Goal: Entertainment & Leisure: Consume media (video, audio)

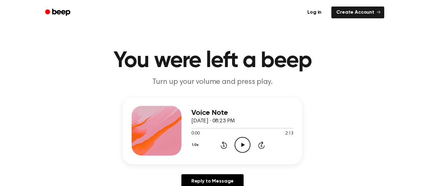
click at [247, 144] on icon "Play Audio" at bounding box center [243, 145] width 16 height 16
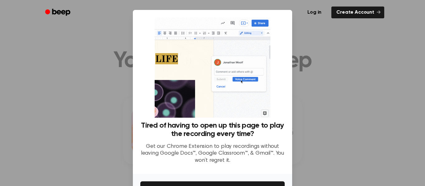
click at [288, 15] on ul "Log in Create Account" at bounding box center [232, 12] width 303 height 14
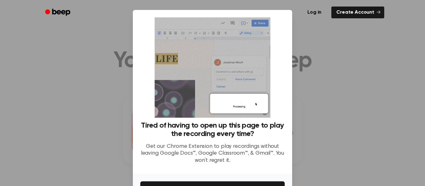
click at [286, 15] on ul "Log in Create Account" at bounding box center [232, 12] width 303 height 14
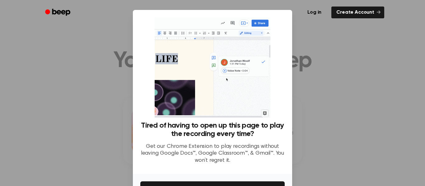
click at [369, 113] on div at bounding box center [212, 93] width 425 height 186
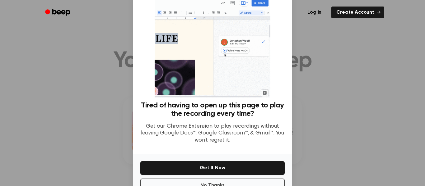
scroll to position [40, 0]
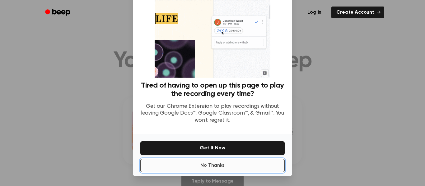
click at [255, 164] on button "No Thanks" at bounding box center [212, 166] width 144 height 14
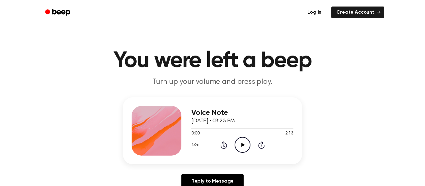
click at [245, 150] on icon "Play Audio" at bounding box center [243, 145] width 16 height 16
click at [221, 144] on icon "Rewind 5 seconds" at bounding box center [223, 145] width 7 height 8
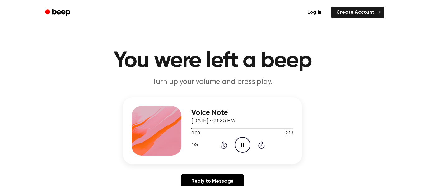
click at [221, 144] on icon "Rewind 5 seconds" at bounding box center [223, 145] width 7 height 8
click at [226, 146] on icon at bounding box center [224, 145] width 7 height 7
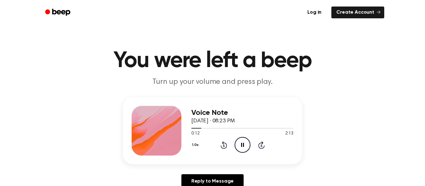
click at [225, 144] on icon at bounding box center [224, 145] width 7 height 7
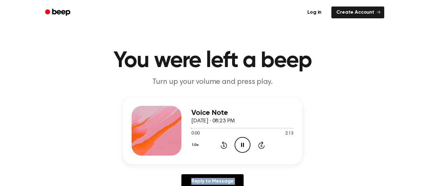
click at [225, 144] on icon at bounding box center [224, 145] width 7 height 7
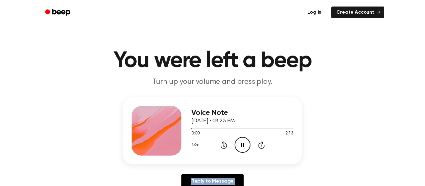
click at [225, 144] on icon at bounding box center [224, 145] width 7 height 7
click at [226, 147] on icon at bounding box center [224, 145] width 7 height 7
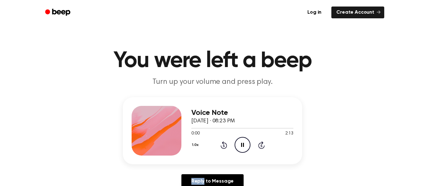
click at [226, 147] on icon at bounding box center [224, 145] width 7 height 7
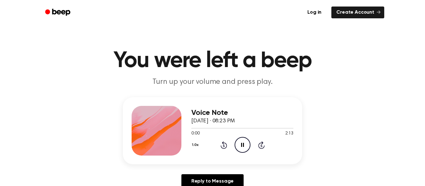
click at [226, 147] on icon at bounding box center [224, 145] width 7 height 7
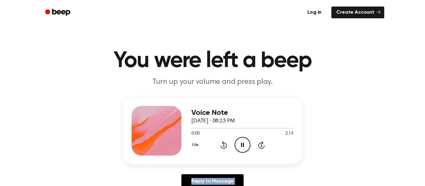
click at [226, 147] on icon at bounding box center [224, 145] width 7 height 7
click at [241, 139] on icon "Pause Audio" at bounding box center [243, 145] width 16 height 16
click at [223, 148] on icon "Rewind 5 seconds" at bounding box center [223, 145] width 7 height 8
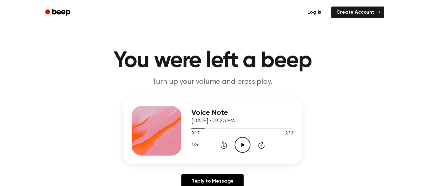
click at [223, 148] on icon "Rewind 5 seconds" at bounding box center [223, 145] width 7 height 8
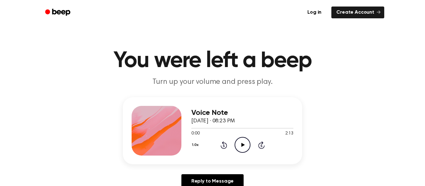
click at [241, 152] on icon "Play Audio" at bounding box center [243, 145] width 16 height 16
click at [237, 145] on icon "Play Audio" at bounding box center [243, 145] width 16 height 16
click at [239, 146] on icon "Pause Audio" at bounding box center [243, 145] width 16 height 16
click at [239, 146] on icon "Play Audio" at bounding box center [243, 145] width 16 height 16
click at [239, 144] on icon "Play Audio" at bounding box center [243, 145] width 16 height 16
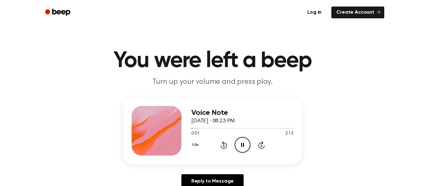
click at [239, 144] on icon "Pause Audio" at bounding box center [243, 145] width 16 height 16
click at [239, 144] on icon "Play Audio" at bounding box center [243, 145] width 16 height 16
click at [263, 146] on icon "Skip 5 seconds" at bounding box center [261, 145] width 7 height 8
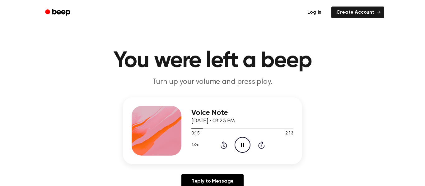
click at [263, 146] on icon "Skip 5 seconds" at bounding box center [261, 145] width 7 height 8
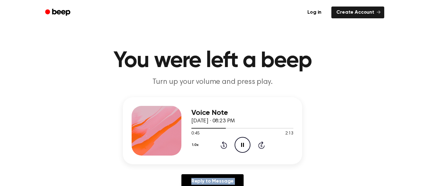
click at [263, 146] on icon "Skip 5 seconds" at bounding box center [261, 145] width 7 height 8
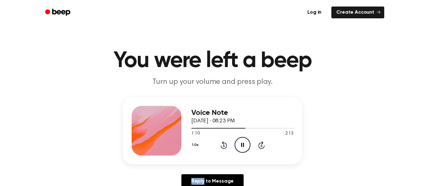
click at [263, 146] on icon "Skip 5 seconds" at bounding box center [261, 145] width 7 height 8
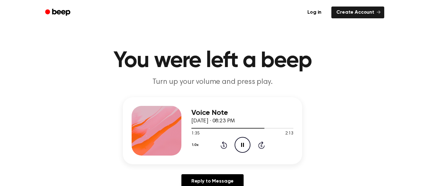
click at [263, 146] on icon "Skip 5 seconds" at bounding box center [261, 145] width 7 height 8
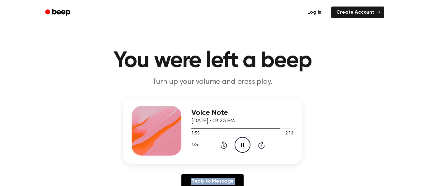
click at [263, 146] on icon "Skip 5 seconds" at bounding box center [261, 145] width 7 height 8
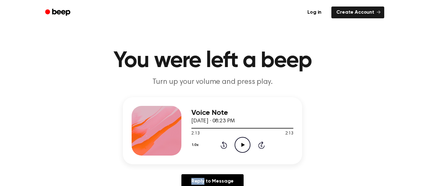
click at [263, 146] on icon "Skip 5 seconds" at bounding box center [261, 145] width 7 height 8
click at [246, 143] on icon "Play Audio" at bounding box center [243, 145] width 16 height 16
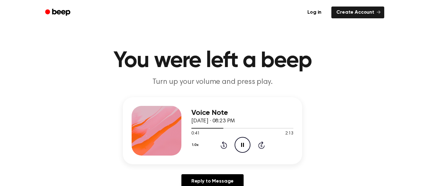
click at [225, 148] on icon at bounding box center [224, 145] width 7 height 7
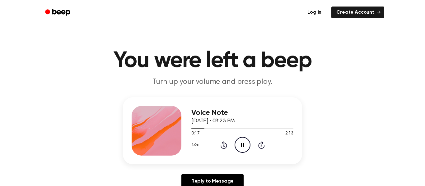
click at [225, 148] on icon at bounding box center [224, 145] width 7 height 7
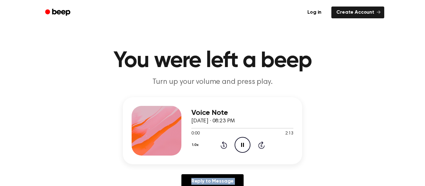
click at [225, 148] on icon at bounding box center [224, 145] width 7 height 7
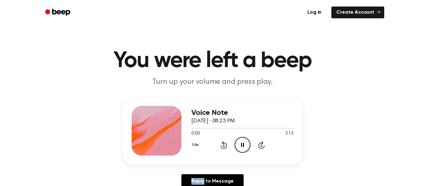
click at [225, 148] on icon at bounding box center [224, 145] width 7 height 7
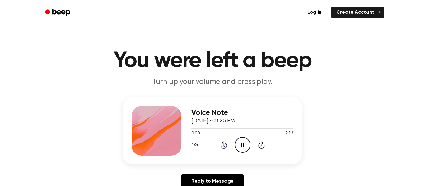
click at [225, 148] on icon at bounding box center [224, 145] width 7 height 7
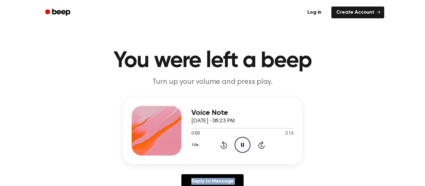
click at [225, 148] on icon at bounding box center [224, 145] width 7 height 7
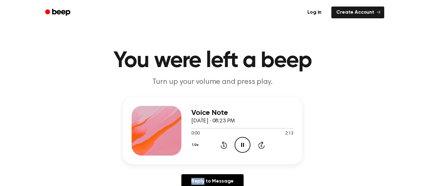
click at [225, 148] on icon at bounding box center [224, 145] width 7 height 7
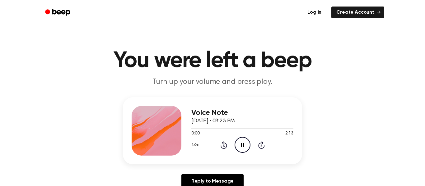
click at [225, 148] on icon at bounding box center [224, 145] width 7 height 7
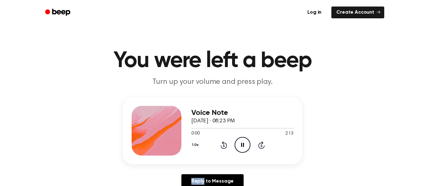
click at [225, 148] on icon at bounding box center [224, 145] width 7 height 7
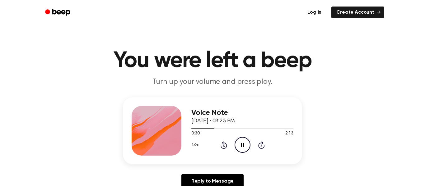
click at [225, 148] on icon at bounding box center [224, 145] width 7 height 7
drag, startPoint x: 225, startPoint y: 148, endPoint x: 224, endPoint y: 143, distance: 4.7
click at [224, 143] on icon at bounding box center [224, 145] width 7 height 7
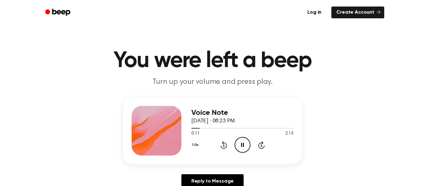
click at [224, 143] on icon at bounding box center [224, 145] width 7 height 7
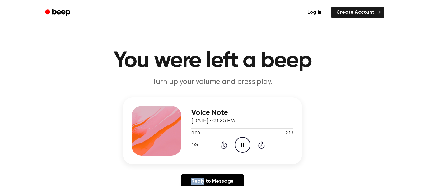
click at [224, 143] on icon at bounding box center [224, 145] width 7 height 7
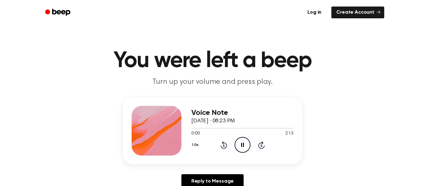
click at [224, 143] on icon at bounding box center [224, 145] width 7 height 7
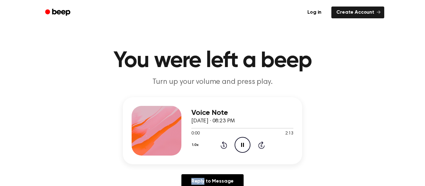
click at [224, 143] on icon at bounding box center [224, 145] width 7 height 7
drag, startPoint x: 224, startPoint y: 143, endPoint x: 229, endPoint y: 138, distance: 7.5
click at [229, 138] on div "1.0x Rewind 5 seconds Pause Audio Skip 5 seconds" at bounding box center [242, 145] width 102 height 16
click at [223, 145] on icon "Rewind 5 seconds" at bounding box center [223, 145] width 7 height 8
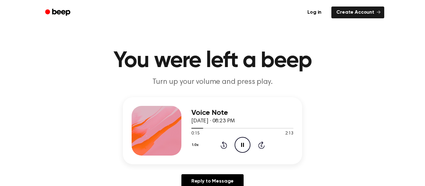
click at [223, 145] on icon "Rewind 5 seconds" at bounding box center [223, 145] width 7 height 8
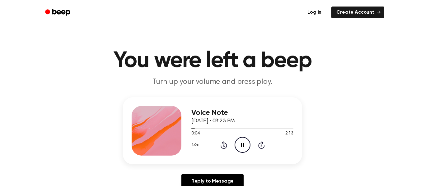
click at [223, 147] on icon "Rewind 5 seconds" at bounding box center [223, 145] width 7 height 8
click at [258, 143] on icon "Skip 5 seconds" at bounding box center [261, 145] width 7 height 8
click at [226, 145] on icon at bounding box center [224, 145] width 7 height 7
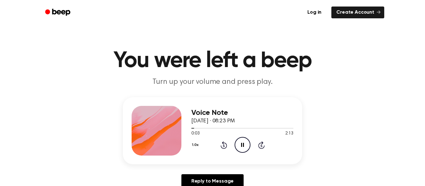
click at [227, 146] on icon at bounding box center [224, 145] width 7 height 7
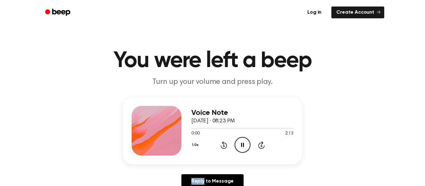
click at [227, 146] on icon at bounding box center [224, 145] width 7 height 7
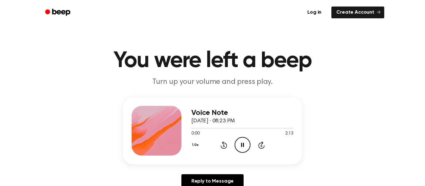
click at [227, 146] on icon at bounding box center [224, 145] width 7 height 7
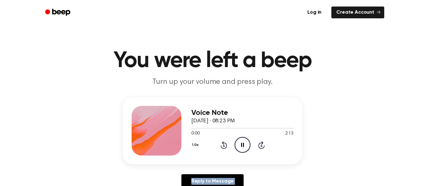
click at [227, 146] on icon at bounding box center [224, 145] width 7 height 7
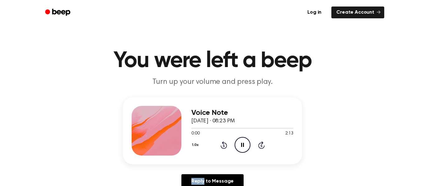
click at [227, 146] on icon at bounding box center [224, 145] width 7 height 7
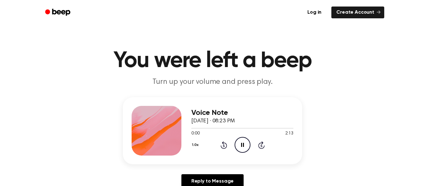
click at [227, 146] on icon at bounding box center [224, 145] width 7 height 7
click at [223, 146] on icon "Rewind 5 seconds" at bounding box center [223, 145] width 7 height 8
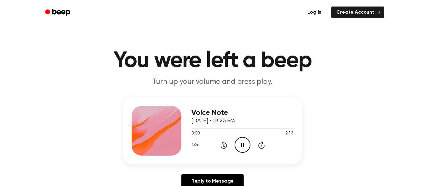
click at [223, 146] on icon "Rewind 5 seconds" at bounding box center [223, 145] width 7 height 8
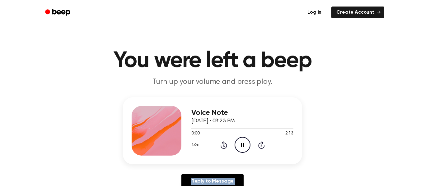
click at [223, 146] on icon "Rewind 5 seconds" at bounding box center [223, 145] width 7 height 8
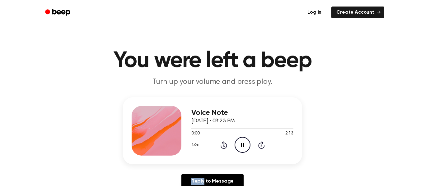
click at [223, 146] on icon "Rewind 5 seconds" at bounding box center [223, 145] width 7 height 8
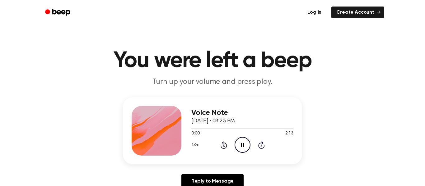
click at [223, 146] on icon "Rewind 5 seconds" at bounding box center [223, 145] width 7 height 8
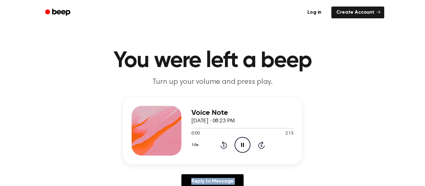
click at [223, 146] on icon "Rewind 5 seconds" at bounding box center [223, 145] width 7 height 8
click at [241, 146] on icon at bounding box center [242, 145] width 3 height 4
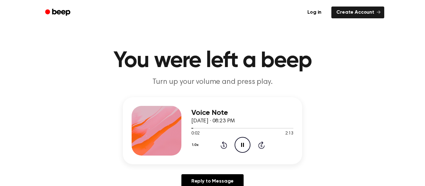
click at [241, 146] on icon at bounding box center [242, 145] width 3 height 4
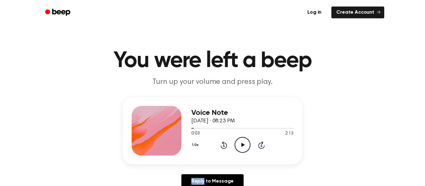
click at [241, 146] on icon at bounding box center [242, 145] width 3 height 4
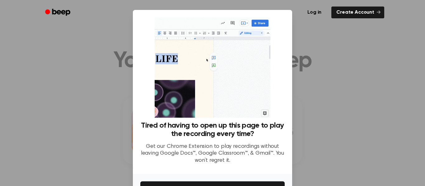
click at [241, 146] on div at bounding box center [212, 93] width 425 height 186
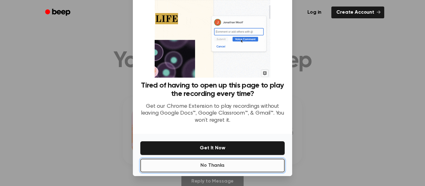
click at [191, 163] on button "No Thanks" at bounding box center [212, 166] width 144 height 14
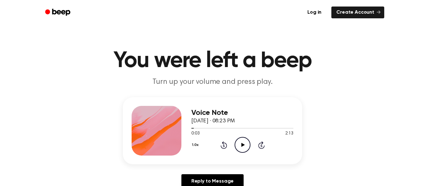
click at [234, 140] on div "1.0x Rewind 5 seconds Play Audio Skip 5 seconds" at bounding box center [242, 145] width 102 height 16
click at [245, 148] on icon "Play Audio" at bounding box center [243, 145] width 16 height 16
click at [245, 148] on icon "Pause Audio" at bounding box center [243, 145] width 16 height 16
click at [245, 148] on icon "Play Audio" at bounding box center [243, 145] width 16 height 16
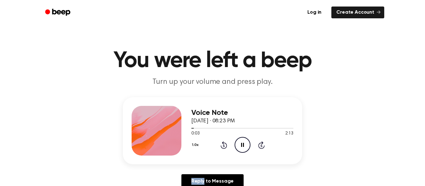
click at [245, 148] on icon "Pause Audio" at bounding box center [243, 145] width 16 height 16
click at [245, 148] on icon "Play Audio" at bounding box center [243, 145] width 16 height 16
click at [221, 146] on icon at bounding box center [224, 145] width 7 height 7
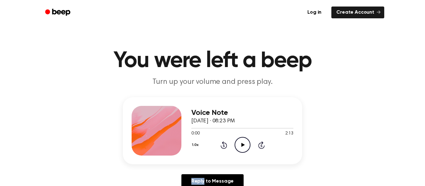
click at [221, 146] on icon at bounding box center [224, 145] width 7 height 7
click at [242, 147] on icon "Play Audio" at bounding box center [243, 145] width 16 height 16
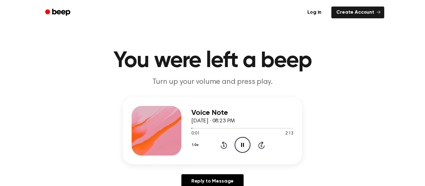
click at [224, 148] on icon "Rewind 5 seconds" at bounding box center [223, 145] width 7 height 8
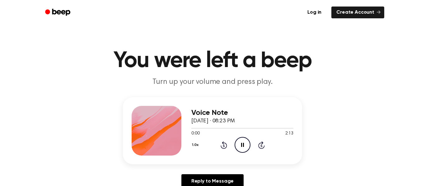
click at [224, 148] on icon "Rewind 5 seconds" at bounding box center [223, 145] width 7 height 8
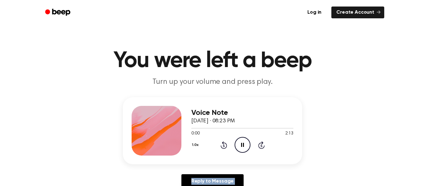
click at [224, 148] on icon "Rewind 5 seconds" at bounding box center [223, 145] width 7 height 8
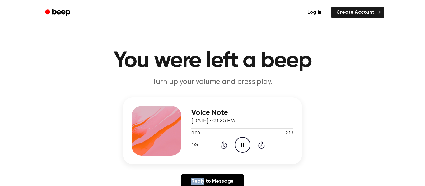
click at [224, 148] on icon "Rewind 5 seconds" at bounding box center [223, 145] width 7 height 8
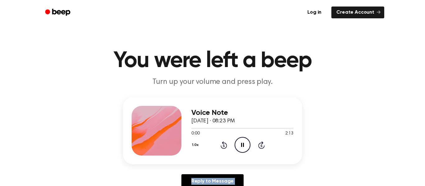
click at [224, 148] on icon "Rewind 5 seconds" at bounding box center [223, 145] width 7 height 8
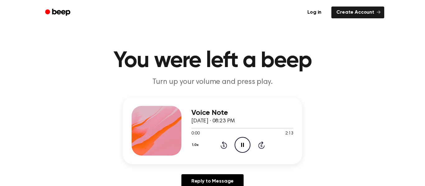
click at [224, 148] on icon "Rewind 5 seconds" at bounding box center [223, 145] width 7 height 8
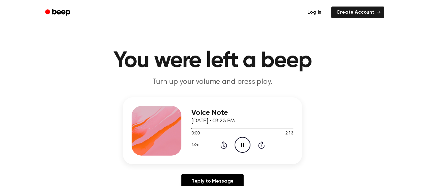
click at [224, 148] on icon "Rewind 5 seconds" at bounding box center [223, 145] width 7 height 8
click at [239, 144] on icon "Pause Audio" at bounding box center [243, 145] width 16 height 16
click at [239, 144] on icon "Play Audio" at bounding box center [243, 145] width 16 height 16
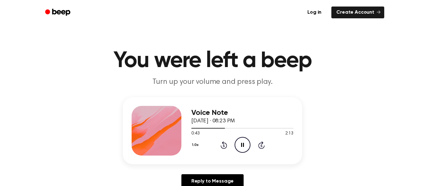
click at [239, 144] on icon "Pause Audio" at bounding box center [243, 145] width 16 height 16
click at [239, 144] on icon "Play Audio" at bounding box center [243, 145] width 16 height 16
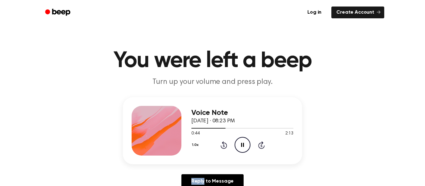
click at [238, 145] on icon "Pause Audio" at bounding box center [243, 145] width 16 height 16
click at [238, 145] on icon "Play Audio" at bounding box center [243, 145] width 16 height 16
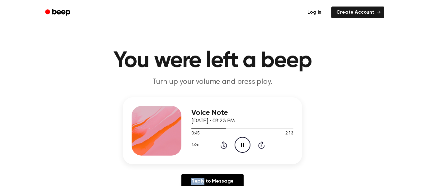
click at [238, 145] on icon "Pause Audio" at bounding box center [243, 145] width 16 height 16
click at [238, 145] on icon "Play Audio" at bounding box center [243, 145] width 16 height 16
click at [238, 145] on icon "Pause Audio" at bounding box center [243, 145] width 16 height 16
click at [238, 145] on icon "Play Audio" at bounding box center [243, 145] width 16 height 16
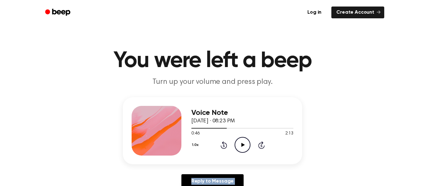
click at [238, 145] on icon "Play Audio" at bounding box center [243, 145] width 16 height 16
drag, startPoint x: 238, startPoint y: 145, endPoint x: 268, endPoint y: 138, distance: 31.0
click at [268, 138] on div "1.0x Rewind 5 seconds Pause Audio Skip 5 seconds" at bounding box center [242, 145] width 102 height 16
click at [241, 141] on icon "Pause Audio" at bounding box center [243, 145] width 16 height 16
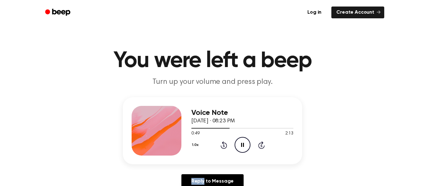
click at [241, 141] on icon "Pause Audio" at bounding box center [243, 145] width 16 height 16
click at [241, 141] on icon "Play Audio" at bounding box center [243, 145] width 16 height 16
